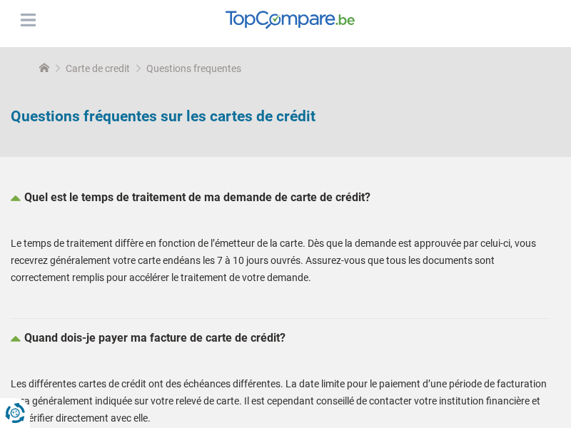
scroll to position [224, 0]
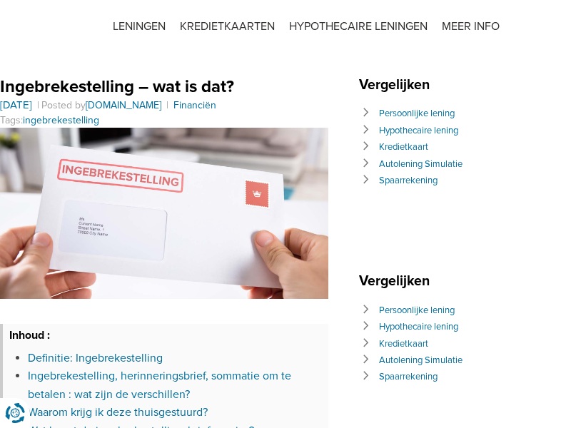
scroll to position [487, 0]
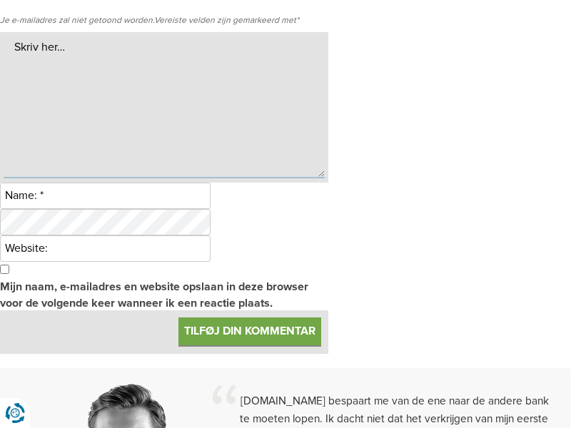
scroll to position [1823, 0]
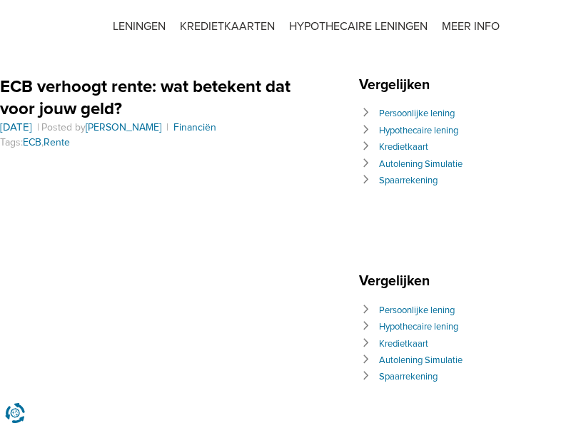
scroll to position [875, 0]
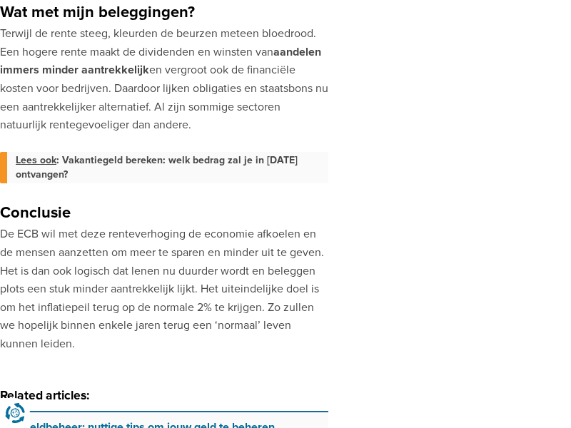
scroll to position [2081, 0]
